Goal: Find specific page/section: Find specific page/section

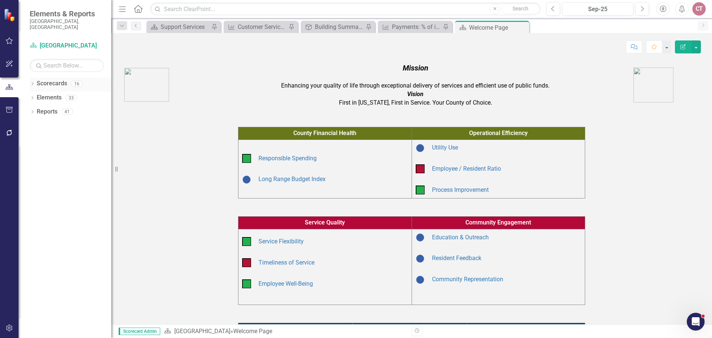
click at [34, 82] on icon "Dropdown" at bounding box center [32, 84] width 5 height 4
click at [37, 109] on div "Dropdown" at bounding box center [36, 112] width 6 height 6
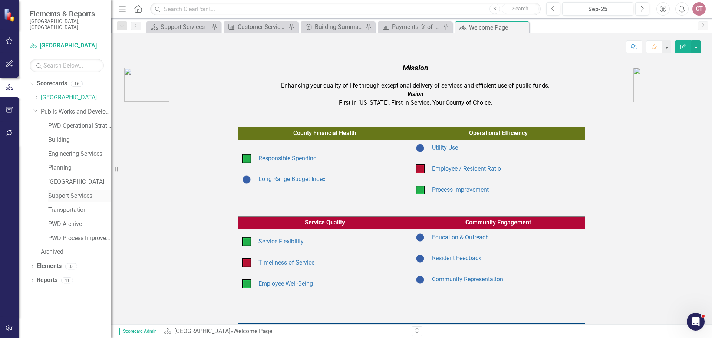
click at [77, 192] on link "Support Services" at bounding box center [79, 196] width 63 height 9
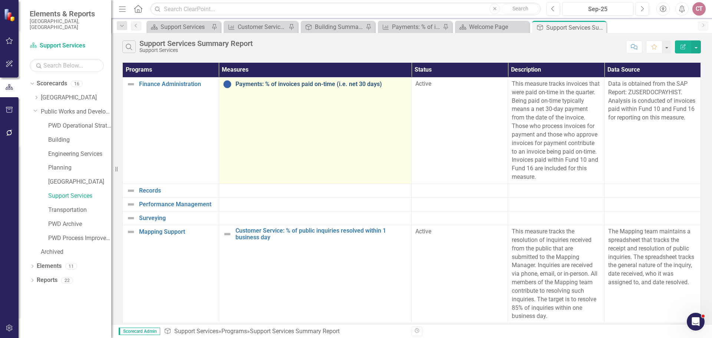
click at [270, 86] on link "Payments: % of invoices paid on-time (i.e. net 30 days)" at bounding box center [322, 84] width 172 height 7
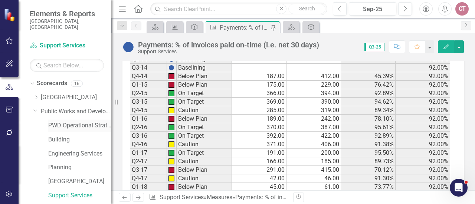
scroll to position [74, 0]
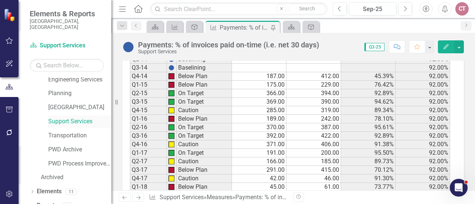
click at [73, 118] on link "Support Services" at bounding box center [79, 122] width 63 height 9
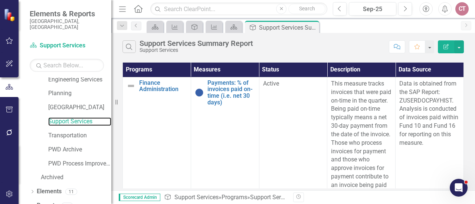
scroll to position [0, 5]
